Goal: Information Seeking & Learning: Find specific fact

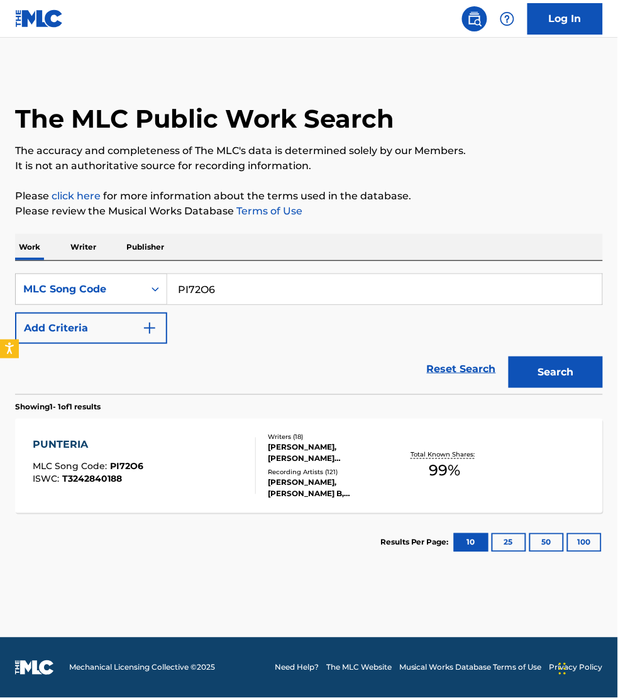
click at [247, 292] on input "PI72O6" at bounding box center [384, 289] width 435 height 30
paste input "DV7IRH"
type input "DV7IRH"
click at [509, 357] on button "Search" at bounding box center [556, 372] width 94 height 31
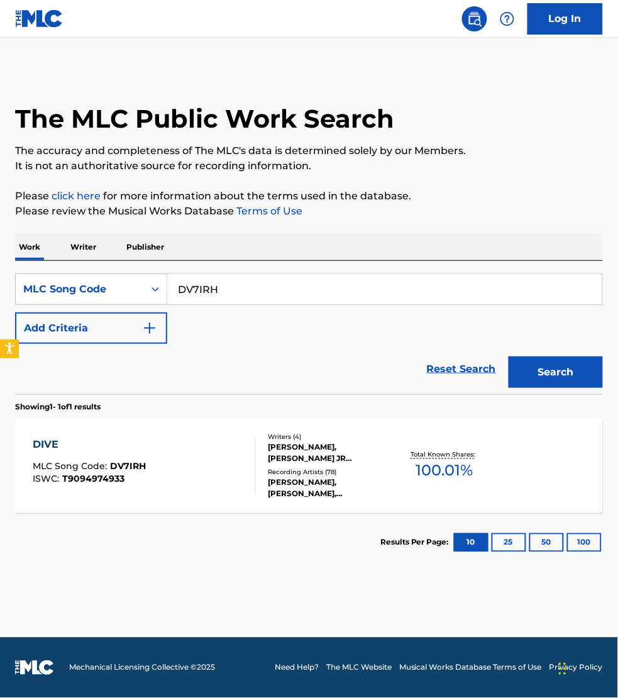
click at [206, 460] on div "DIVE MLC Song Code : DV7IRH ISWC : T9094974933" at bounding box center [144, 466] width 223 height 57
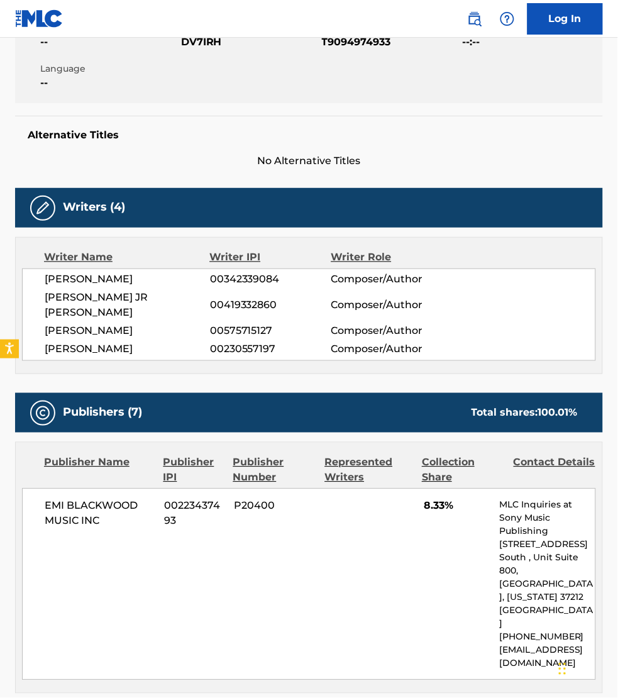
scroll to position [216, 0]
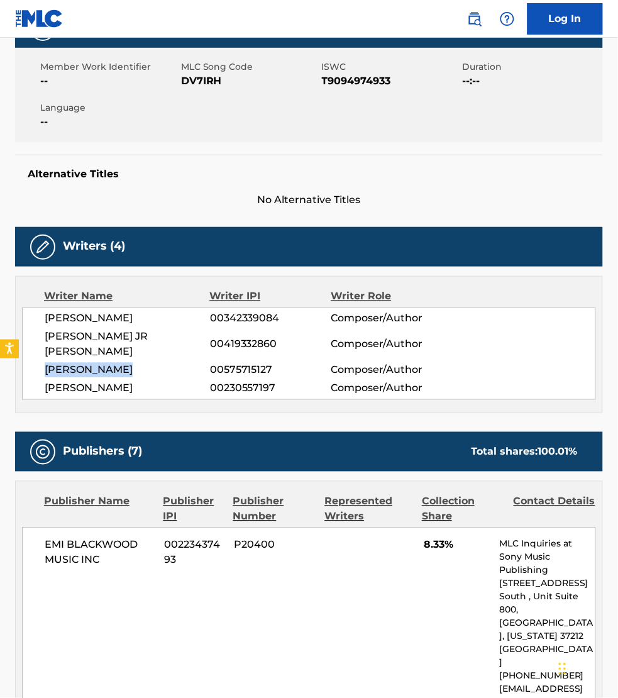
drag, startPoint x: 130, startPoint y: 354, endPoint x: 44, endPoint y: 354, distance: 86.2
click at [44, 354] on div "[PERSON_NAME] 00342339084 Composer/Author [PERSON_NAME] JR [PERSON_NAME] 004193…" at bounding box center [309, 354] width 574 height 92
copy span "[PERSON_NAME]"
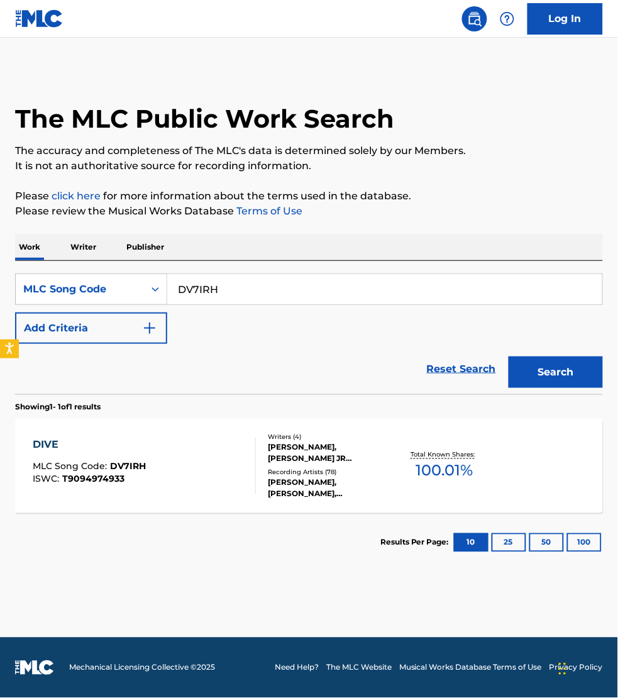
click at [70, 241] on p "Writer" at bounding box center [83, 247] width 33 height 26
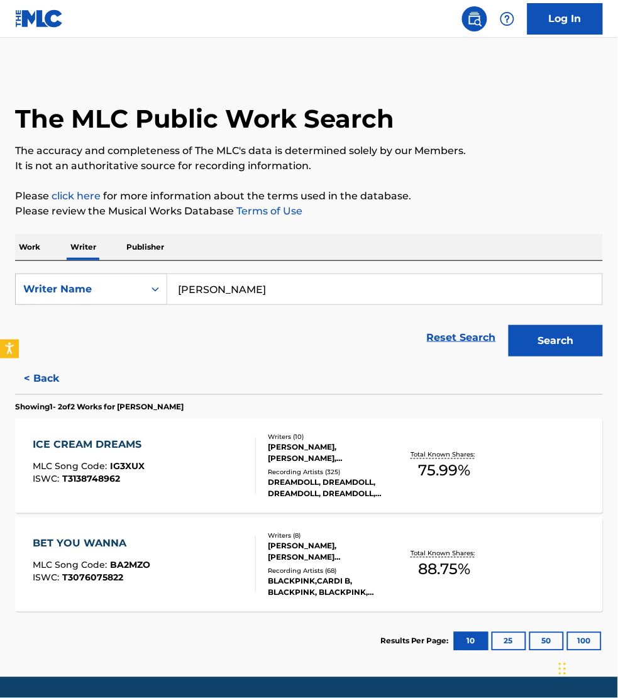
click at [286, 289] on input "[PERSON_NAME]" at bounding box center [384, 289] width 435 height 30
paste input "[PERSON_NAME]"
type input "[PERSON_NAME]"
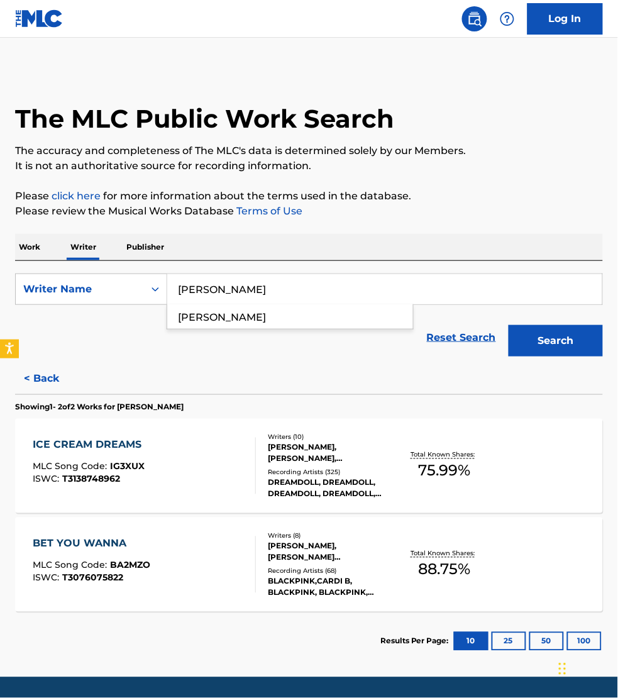
click at [509, 325] on button "Search" at bounding box center [556, 340] width 94 height 31
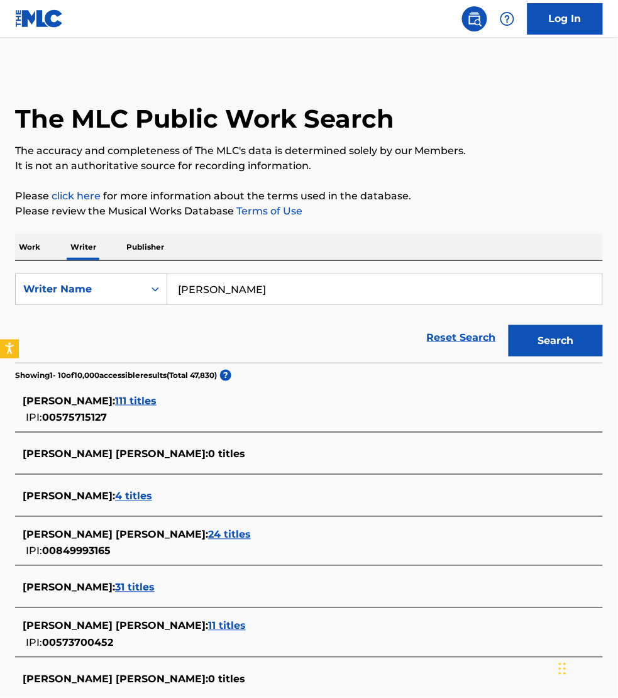
click at [140, 403] on span "111 titles" at bounding box center [136, 401] width 42 height 12
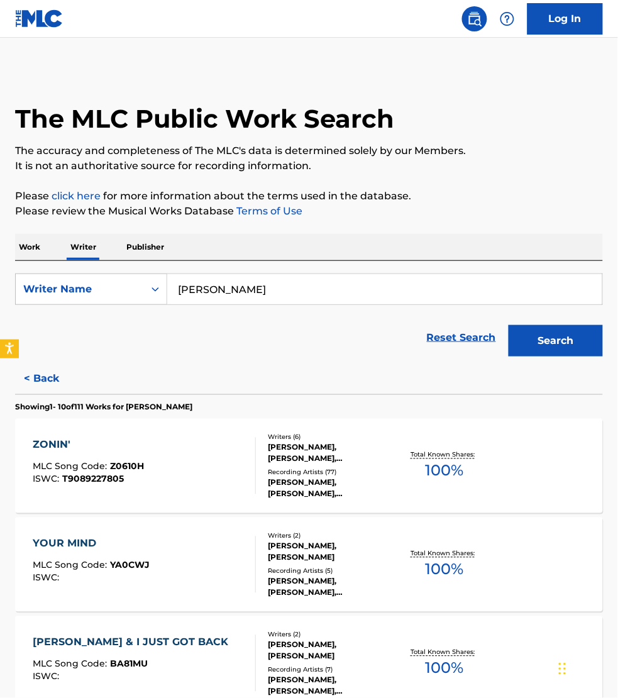
click at [197, 444] on div "ZONIN' MLC Song Code : Z0610H ISWC : T9089227805" at bounding box center [144, 466] width 223 height 57
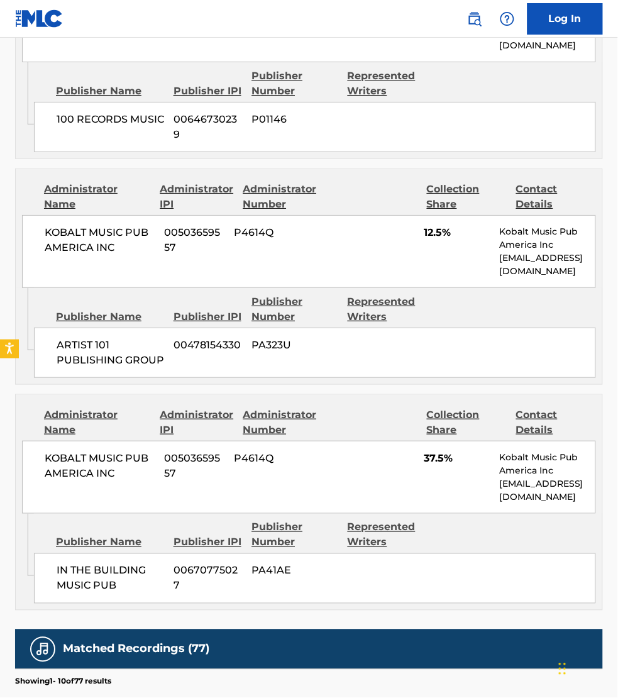
scroll to position [1552, 0]
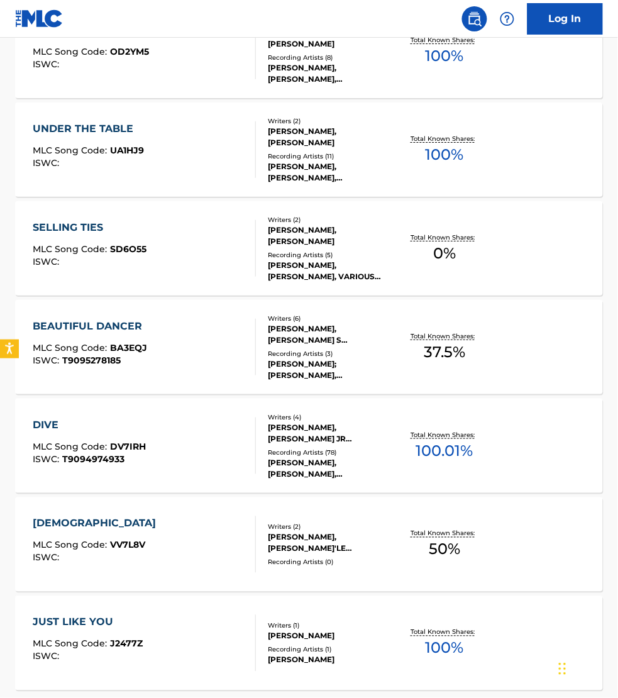
scroll to position [727, 0]
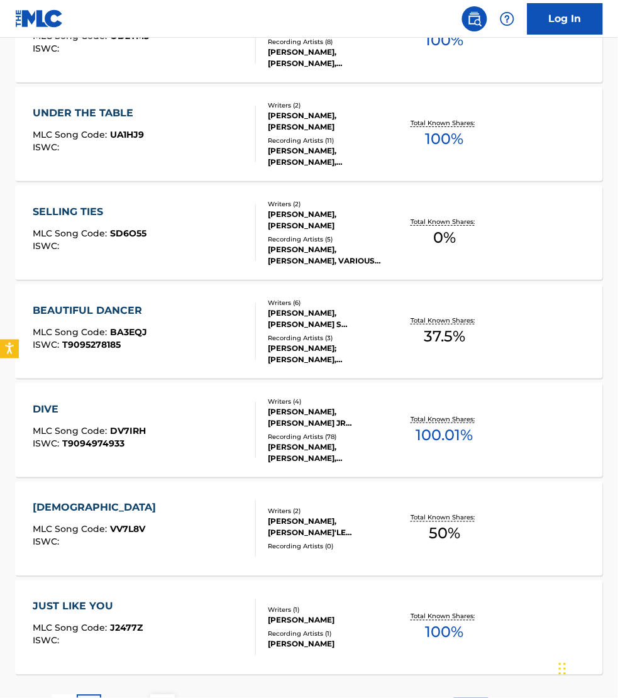
click at [224, 525] on div "VOODOO MLC Song Code : VV7L8V ISWC :" at bounding box center [144, 529] width 223 height 57
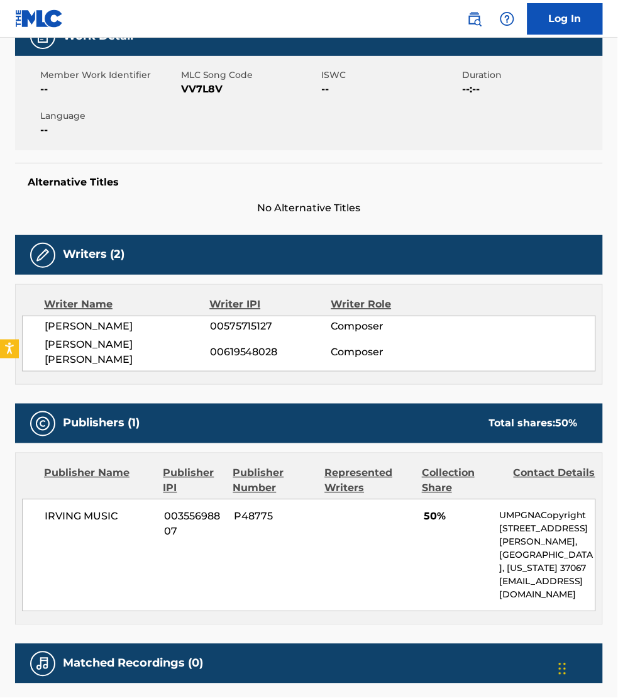
scroll to position [236, 0]
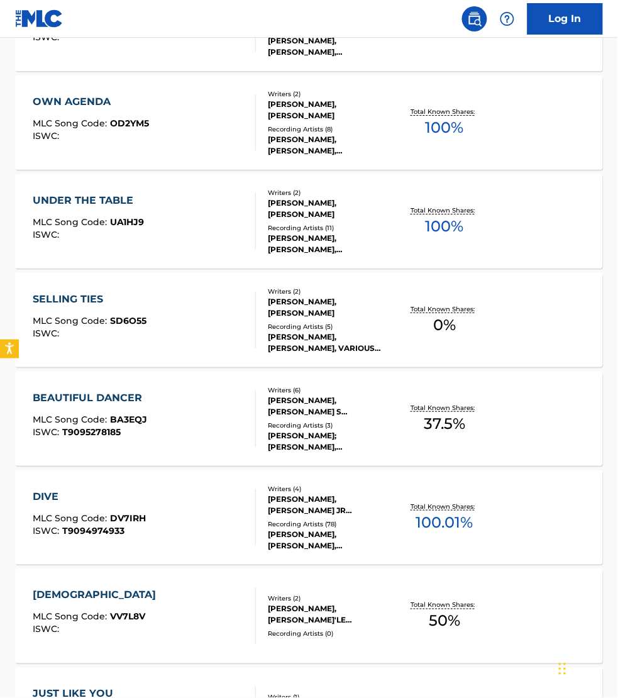
scroll to position [649, 0]
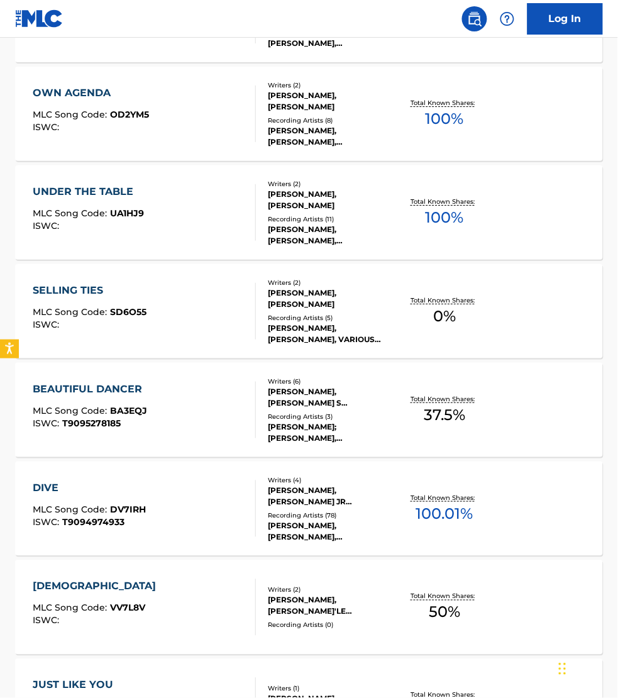
click at [199, 599] on div "VOODOO MLC Song Code : VV7L8V ISWC :" at bounding box center [144, 607] width 223 height 57
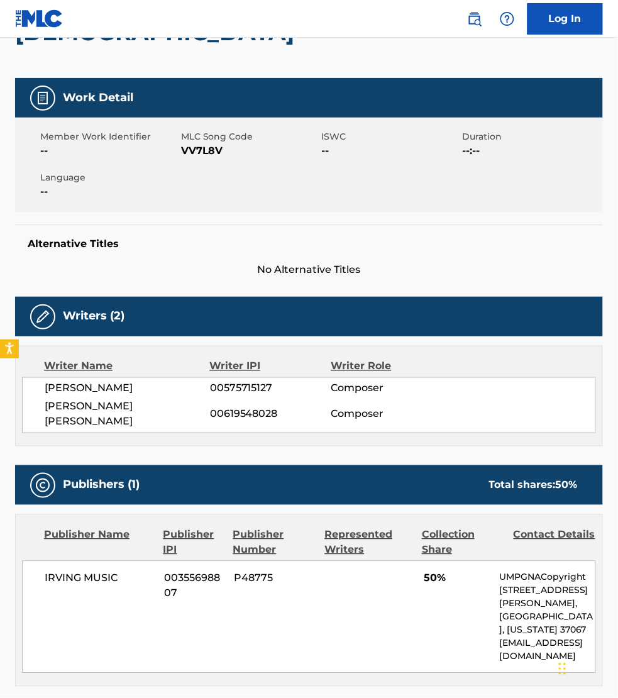
scroll to position [275, 0]
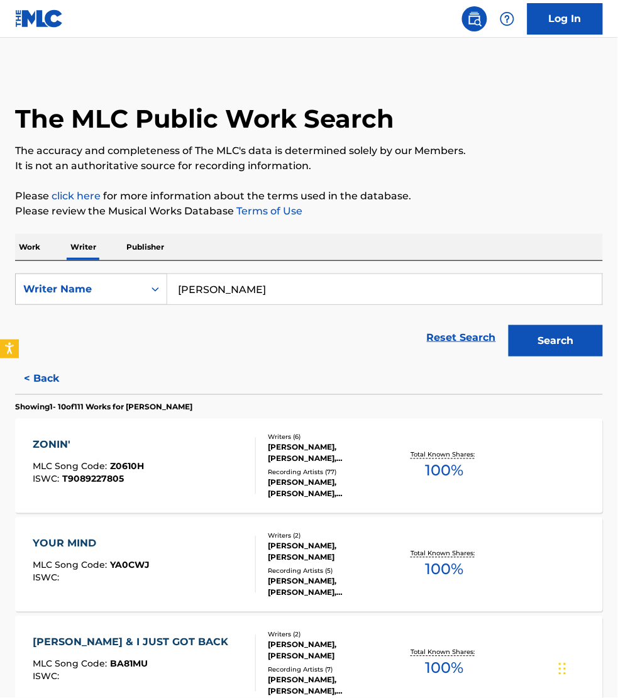
click at [197, 550] on div "YOUR MIND MLC Song Code : YA0CWJ ISWC :" at bounding box center [144, 565] width 223 height 57
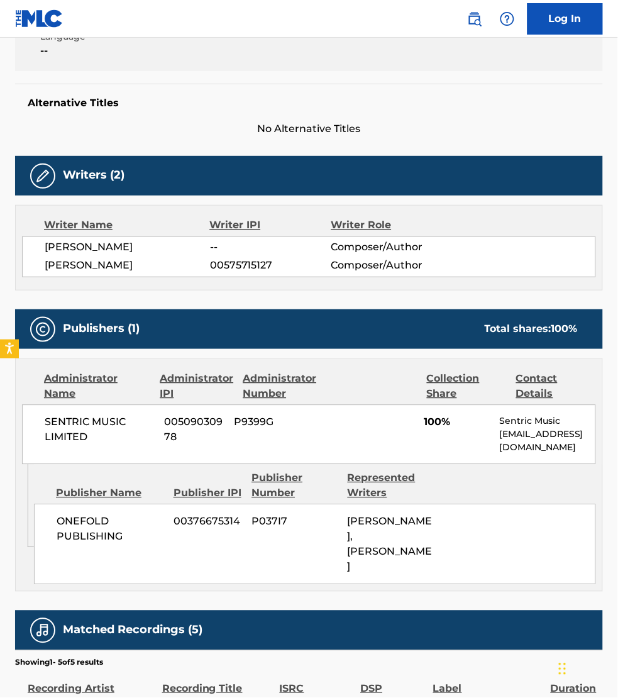
scroll to position [290, 0]
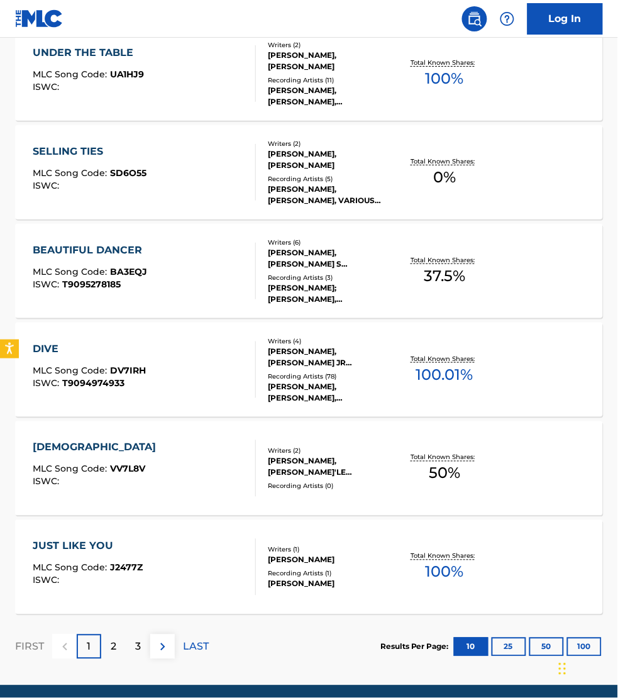
scroll to position [835, 0]
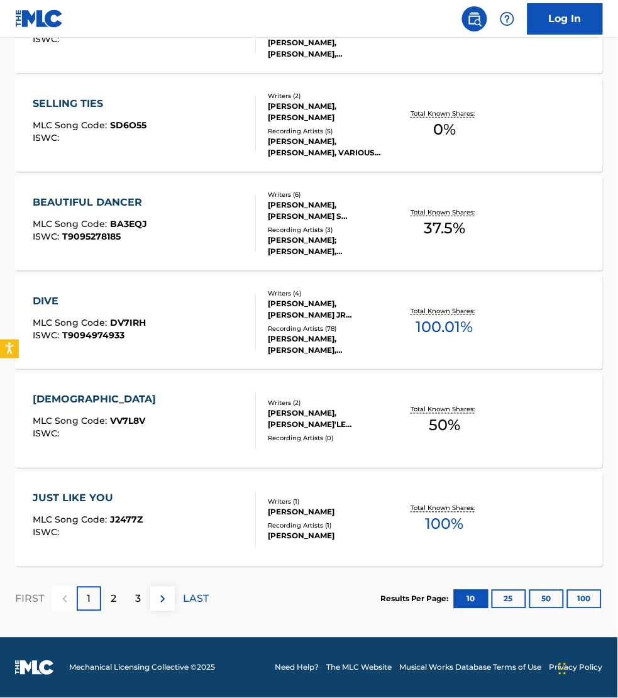
click at [208, 535] on div "JUST LIKE YOU MLC Song Code : J2477Z ISWC :" at bounding box center [144, 519] width 223 height 57
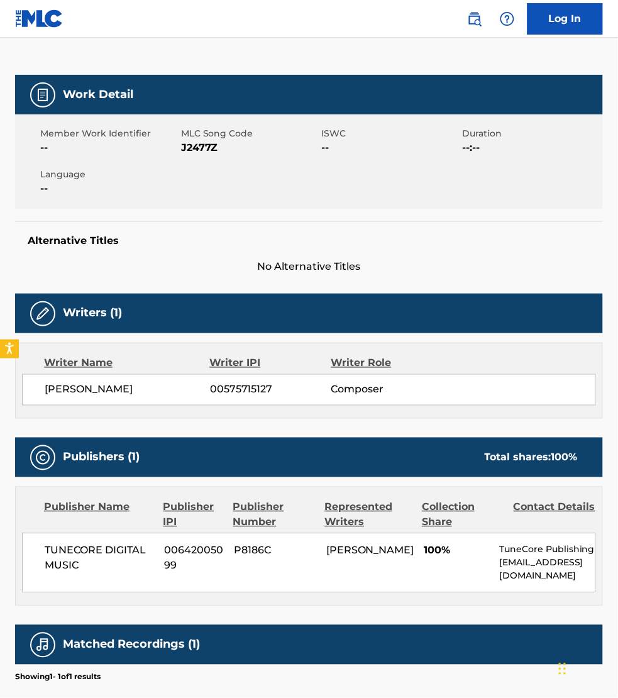
scroll to position [157, 0]
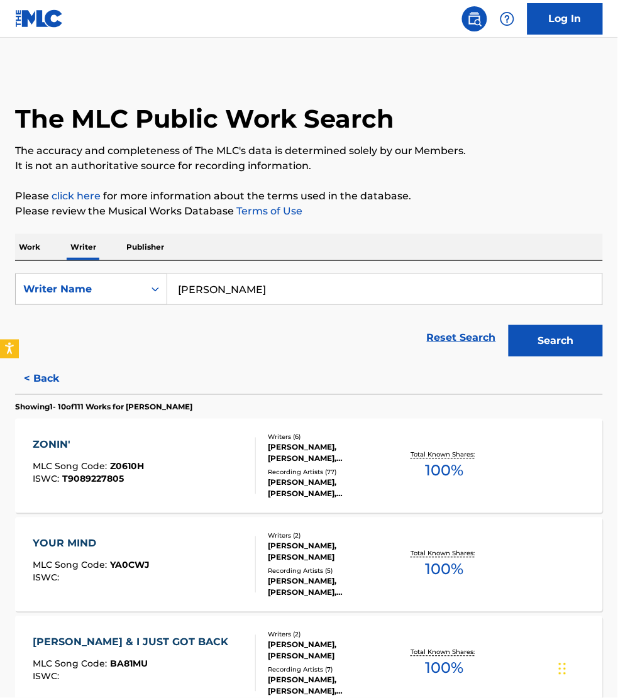
click at [28, 241] on p "Work" at bounding box center [29, 247] width 29 height 26
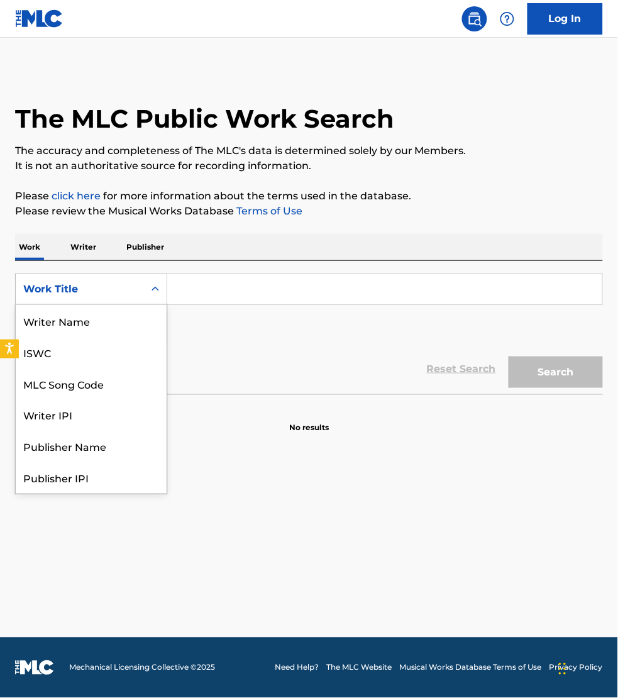
click at [61, 291] on div "Work Title" at bounding box center [79, 289] width 113 height 15
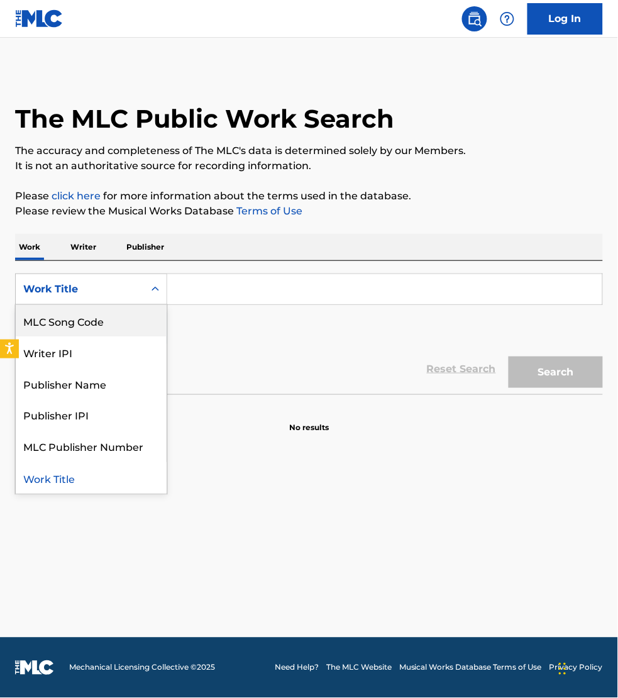
click at [74, 321] on div "MLC Song Code" at bounding box center [91, 320] width 151 height 31
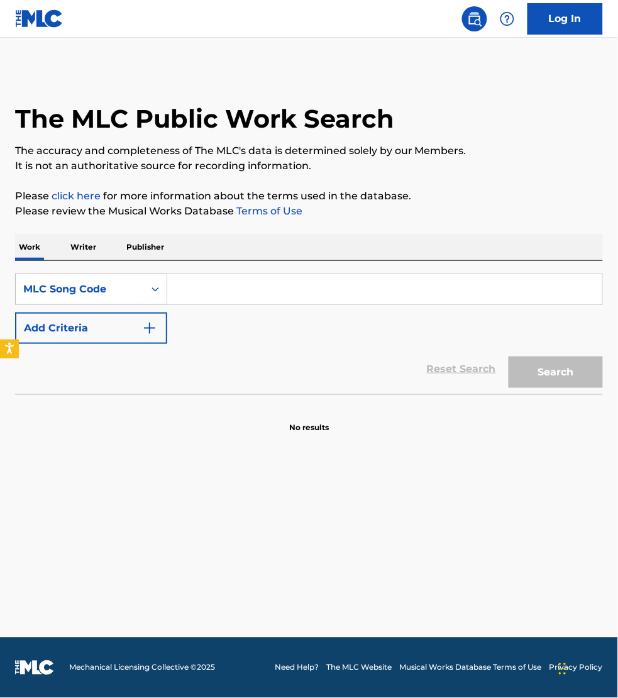
click at [196, 292] on input "Search Form" at bounding box center [384, 289] width 435 height 30
paste input "D75428"
type input "D75428"
click at [509, 357] on button "Search" at bounding box center [556, 372] width 94 height 31
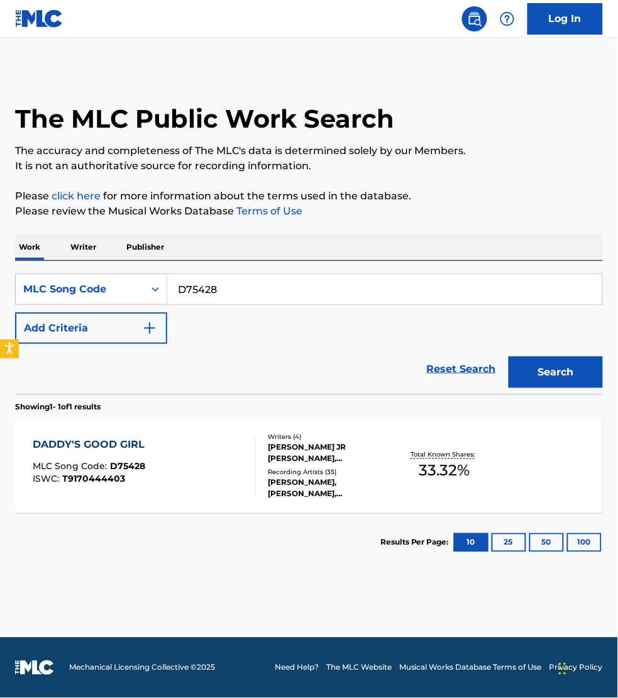
click at [214, 469] on div "DADDY'S GOOD GIRL MLC Song Code : D75428 ISWC : T9170444403" at bounding box center [144, 466] width 223 height 57
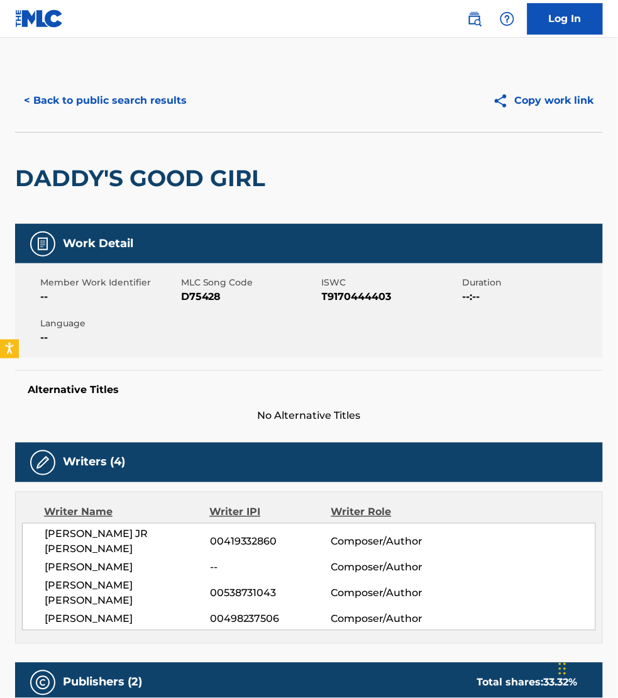
click at [108, 86] on button "< Back to public search results" at bounding box center [105, 100] width 181 height 31
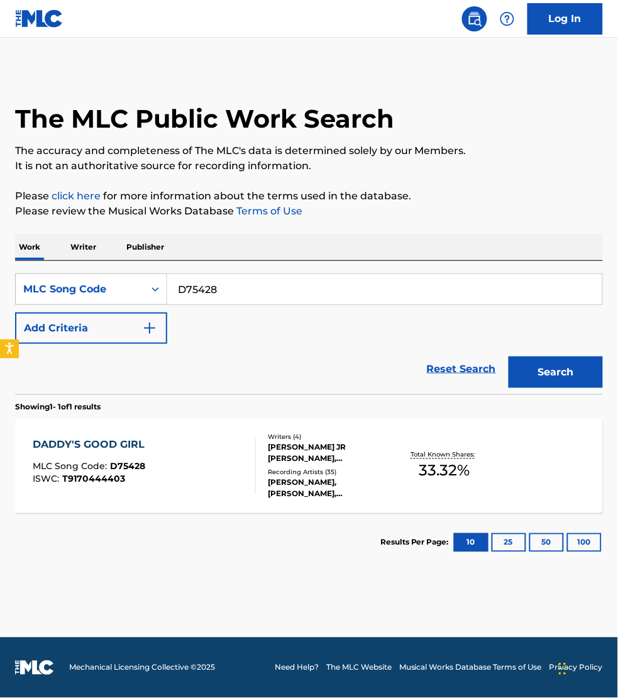
click at [90, 248] on p "Writer" at bounding box center [83, 247] width 33 height 26
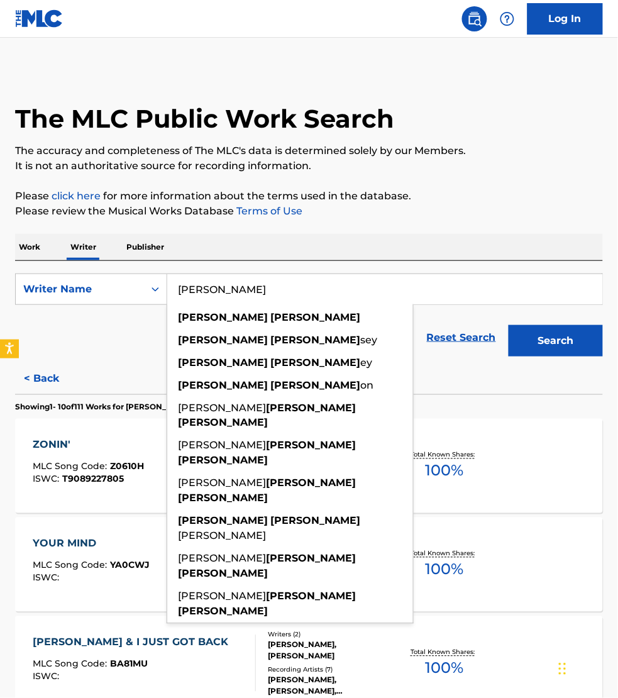
drag, startPoint x: 216, startPoint y: 290, endPoint x: 200, endPoint y: 296, distance: 16.7
click at [200, 296] on input "[PERSON_NAME]" at bounding box center [384, 289] width 435 height 30
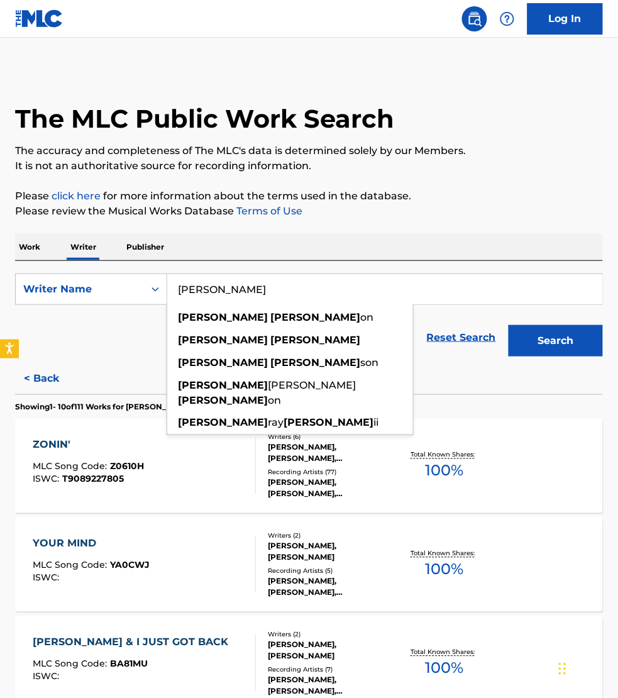
type input "[PERSON_NAME]"
click at [509, 325] on button "Search" at bounding box center [556, 340] width 94 height 31
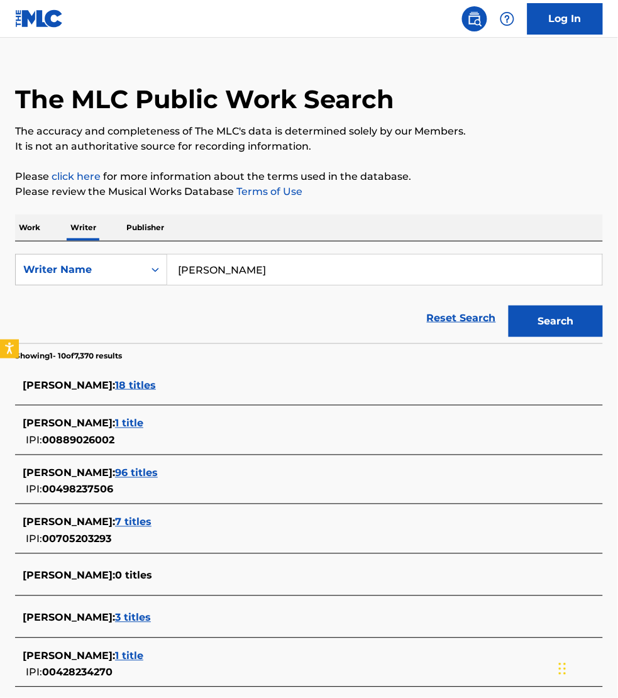
scroll to position [39, 0]
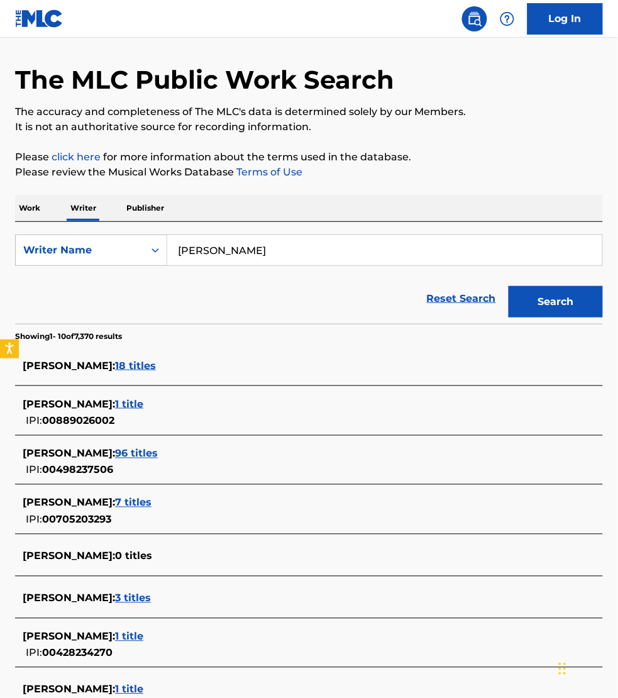
click at [139, 451] on span "96 titles" at bounding box center [136, 454] width 43 height 12
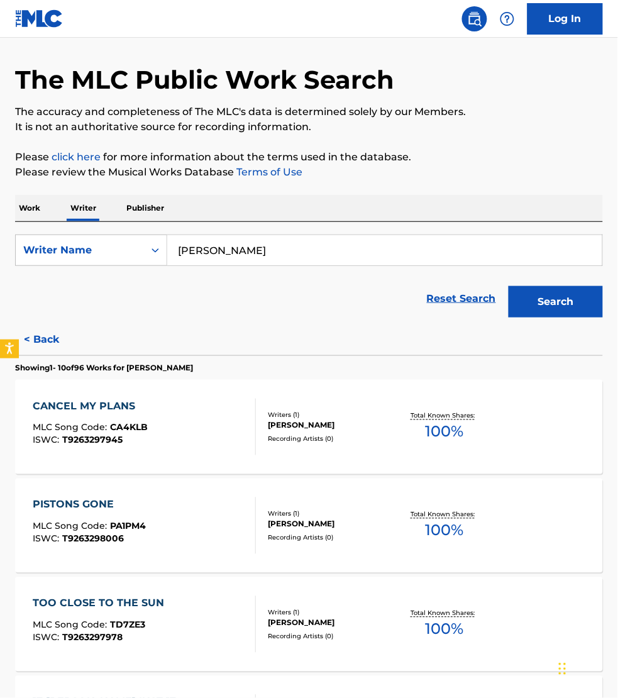
click at [197, 429] on div "CANCEL MY PLANS MLC Song Code : CA4KLB ISWC : T9263297945" at bounding box center [144, 427] width 223 height 57
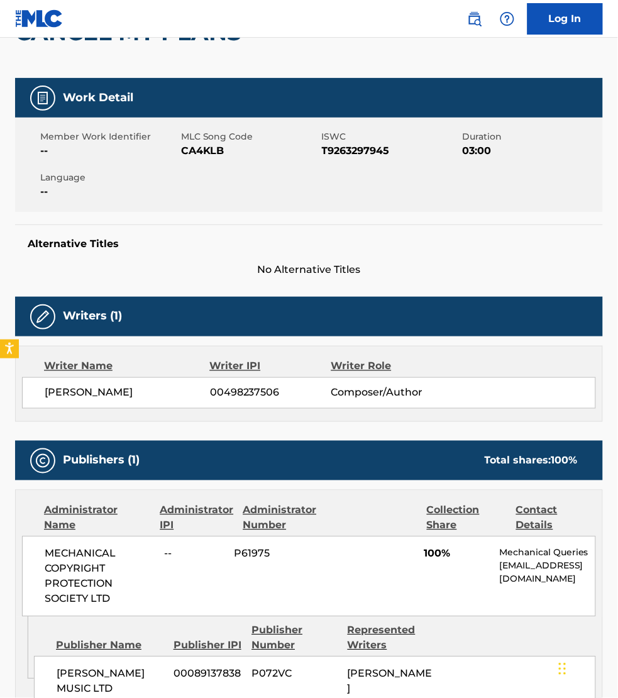
scroll to position [216, 0]
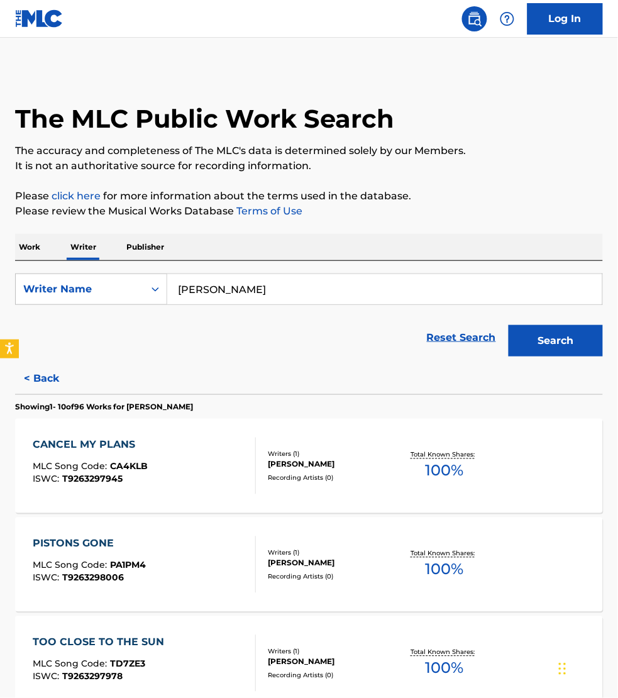
click at [540, 346] on button "Search" at bounding box center [556, 340] width 94 height 31
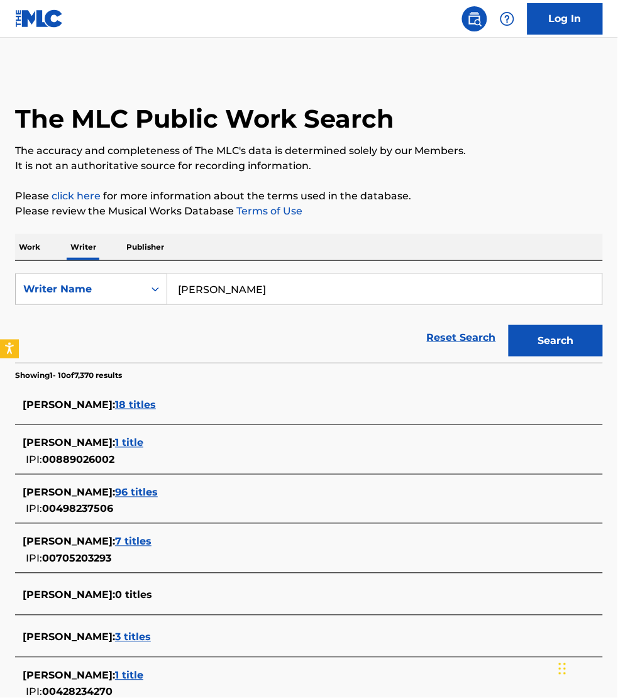
click at [145, 403] on span "18 titles" at bounding box center [135, 405] width 41 height 12
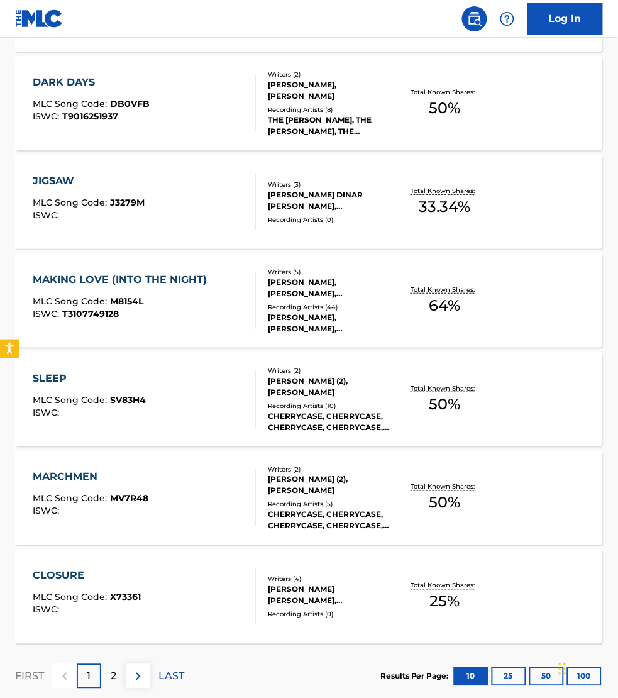
scroll to position [835, 0]
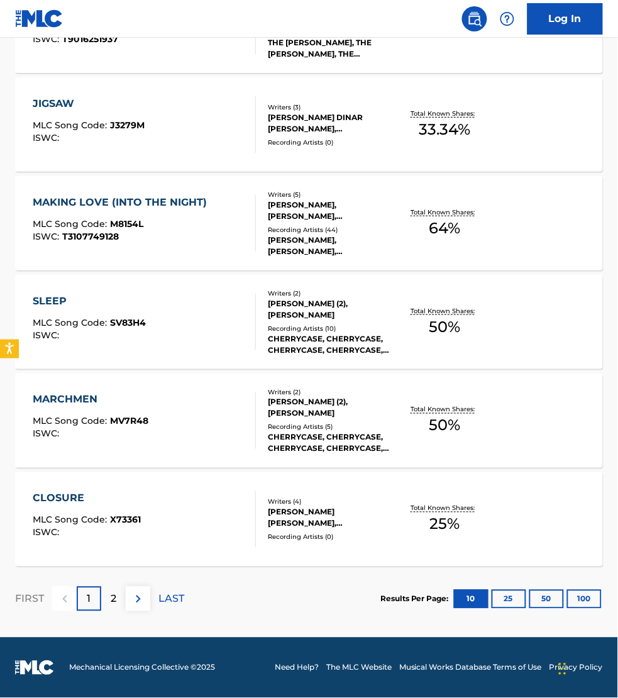
click at [209, 518] on div "CLOSURE MLC Song Code : X73361 ISWC :" at bounding box center [144, 519] width 223 height 57
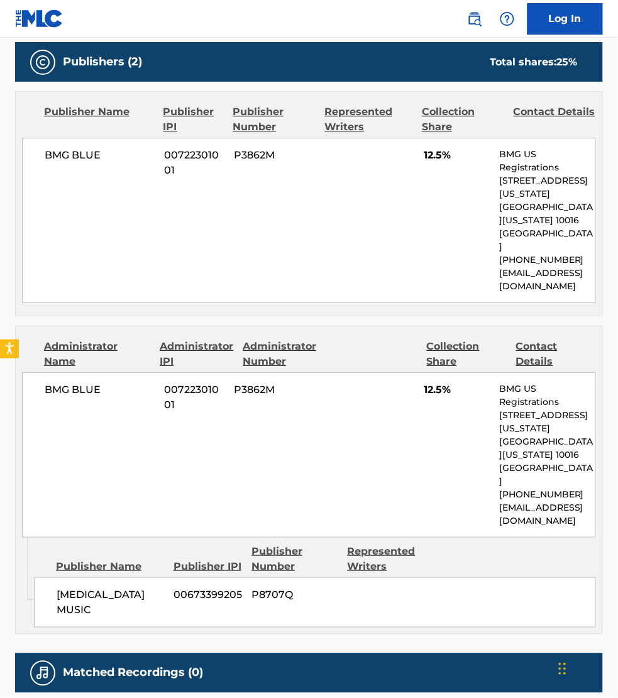
scroll to position [609, 0]
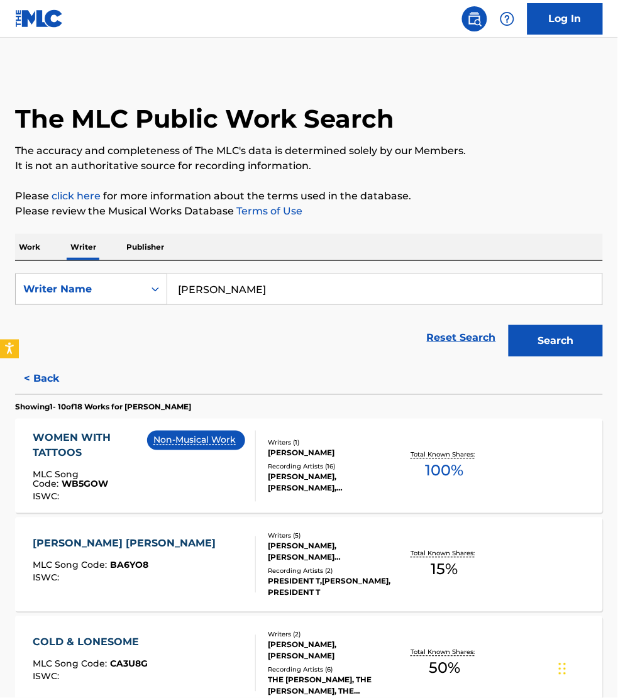
click at [545, 351] on div "Search" at bounding box center [553, 338] width 101 height 50
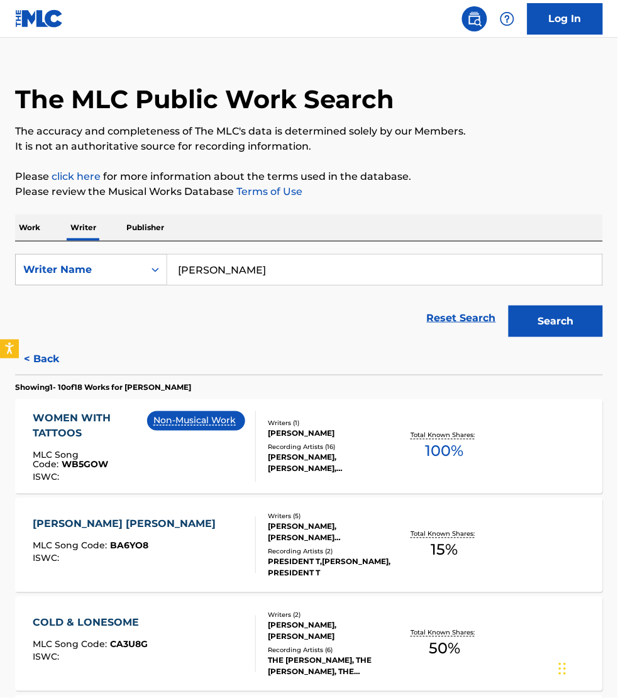
click at [545, 327] on button "Search" at bounding box center [556, 321] width 94 height 31
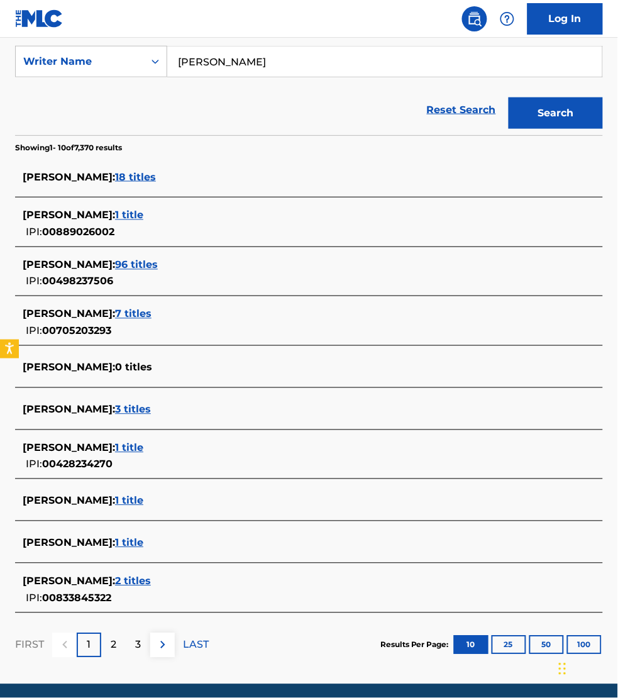
scroll to position [236, 0]
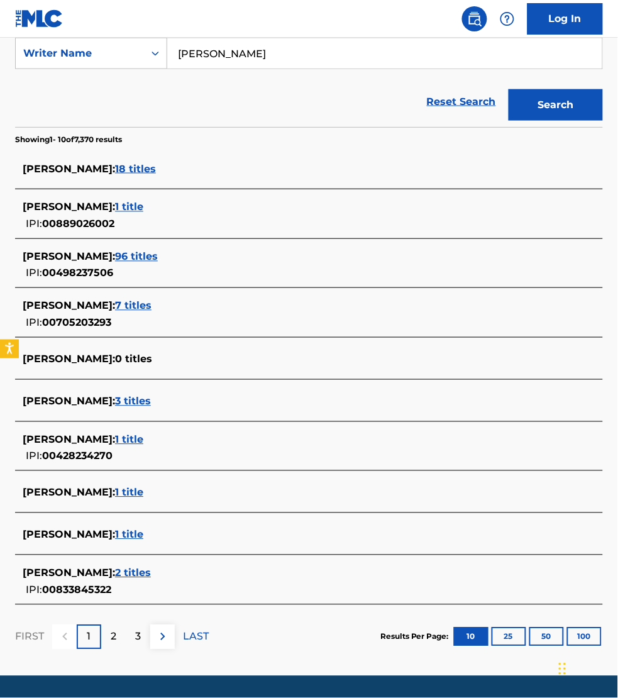
click at [133, 308] on span "7 titles" at bounding box center [133, 306] width 36 height 12
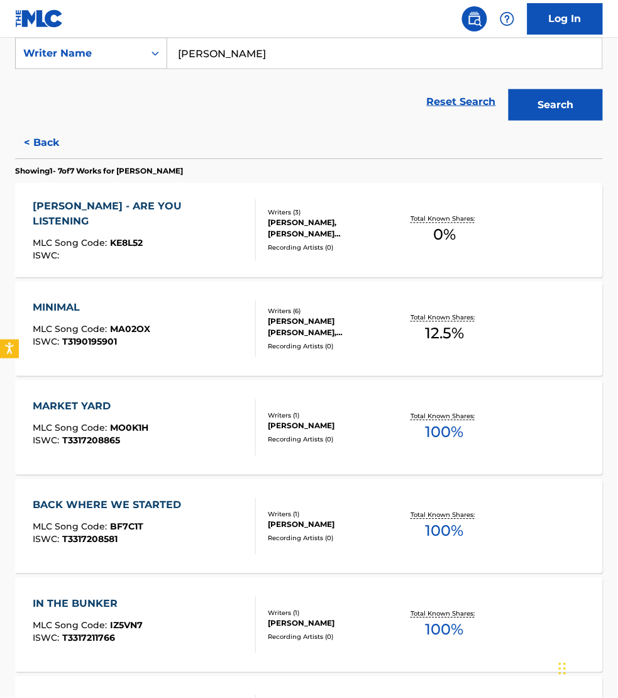
click at [184, 352] on div "MINIMAL MLC Song Code : MA02OX ISWC : T3190195901" at bounding box center [144, 329] width 223 height 57
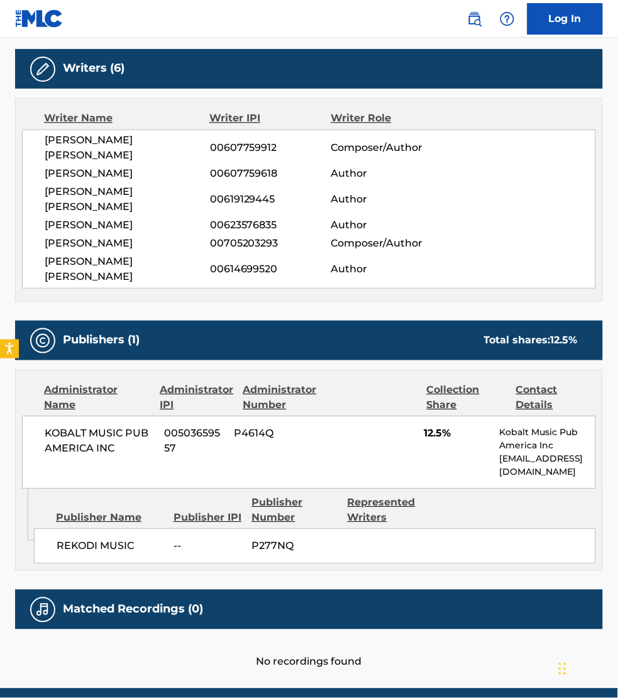
scroll to position [401, 0]
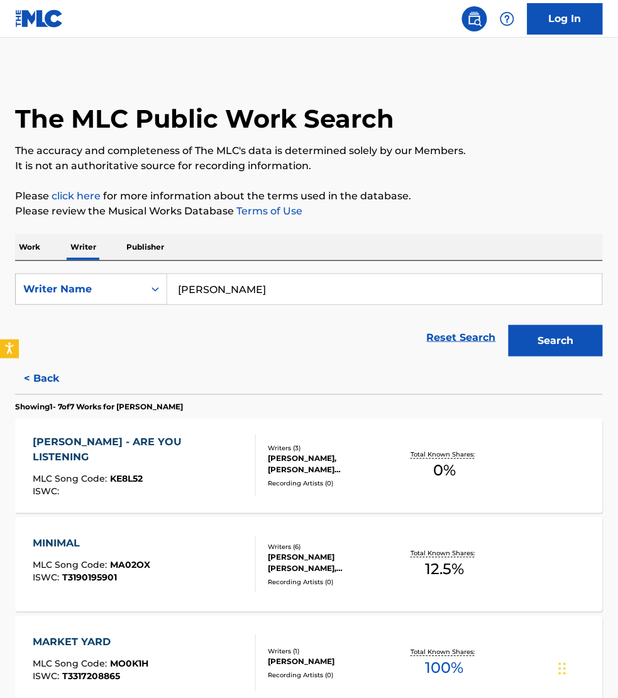
click at [252, 287] on input "[PERSON_NAME]" at bounding box center [384, 289] width 435 height 30
type input "[PERSON_NAME]"
click at [509, 325] on button "Search" at bounding box center [556, 340] width 94 height 31
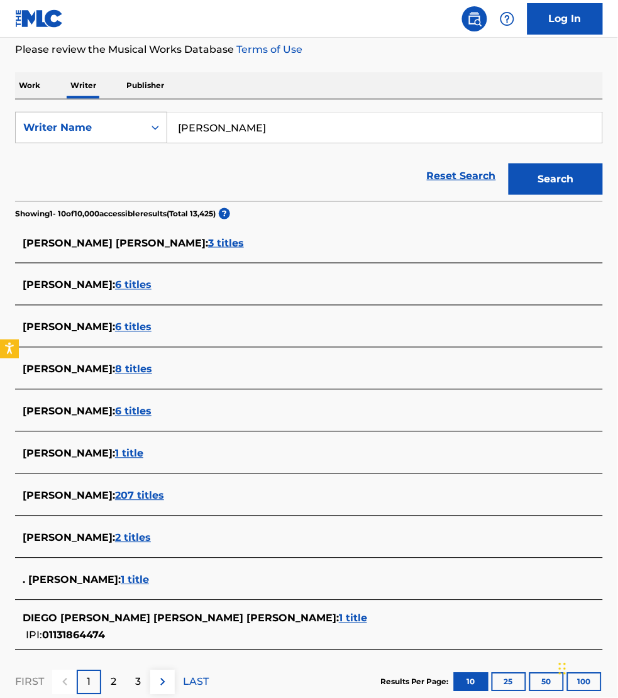
scroll to position [29, 0]
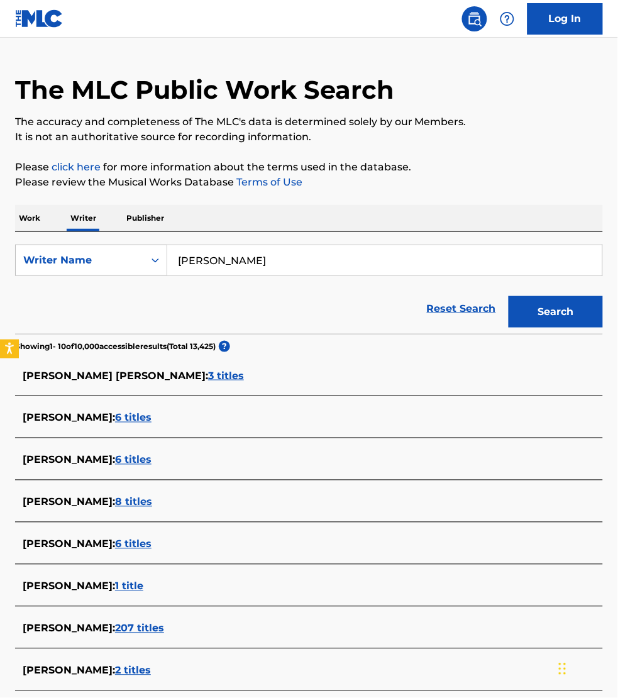
click at [233, 266] on input "[PERSON_NAME]" at bounding box center [384, 260] width 435 height 30
